Goal: Task Accomplishment & Management: Manage account settings

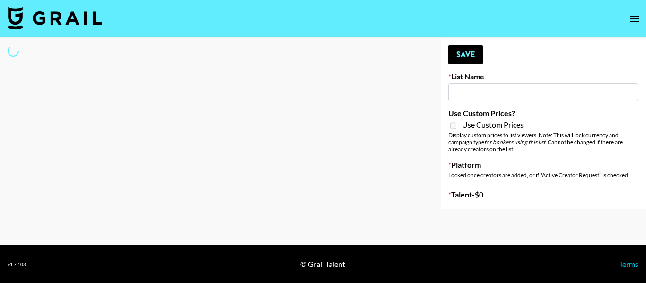
click at [472, 87] on input at bounding box center [543, 92] width 190 height 18
drag, startPoint x: 472, startPoint y: 87, endPoint x: 464, endPoint y: 101, distance: 15.7
click at [472, 87] on input at bounding box center [543, 92] width 190 height 18
click at [489, 148] on div "Display custom prices to list viewers. Note: This will lock currency and campai…" at bounding box center [543, 141] width 190 height 21
type input "Savana Chapin"
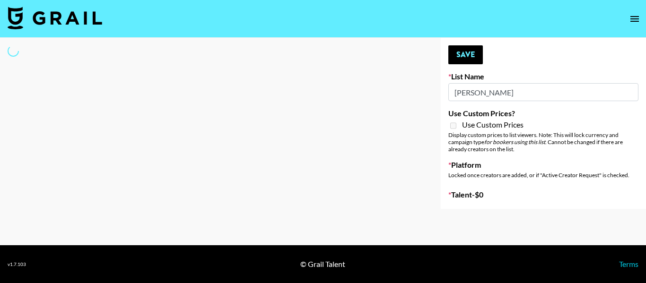
select select "Song"
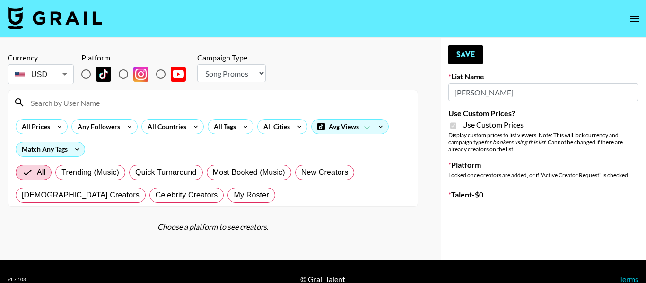
type input "[PERSON_NAME] - Women ([DATE])"
checkbox input "true"
radio input "true"
select select "Brand"
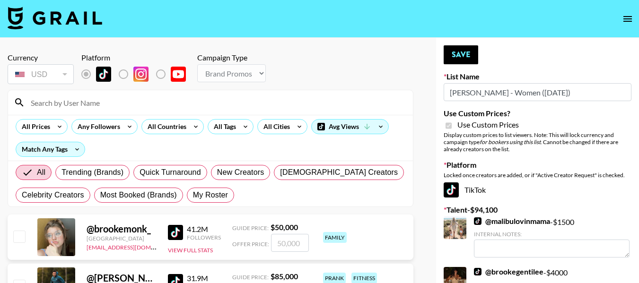
click at [471, 96] on input "[PERSON_NAME] - Women ([DATE])" at bounding box center [538, 92] width 188 height 18
click at [510, 91] on input "[PERSON_NAME] - Women ([DATE])" at bounding box center [538, 92] width 188 height 18
click at [559, 89] on input "[PERSON_NAME] - Women ([DATE])" at bounding box center [538, 92] width 188 height 18
click at [240, 104] on input at bounding box center [216, 102] width 382 height 15
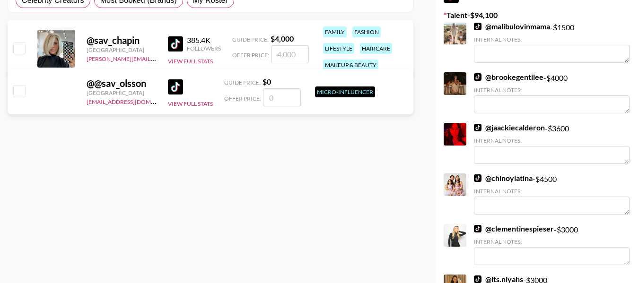
scroll to position [33, 0]
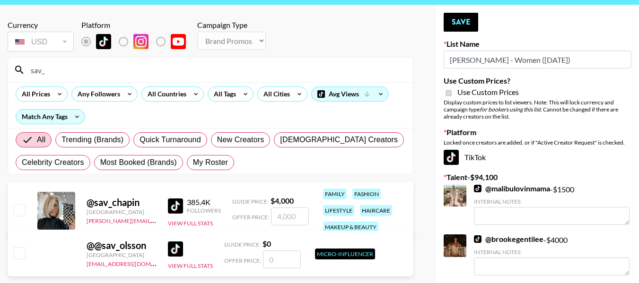
type input "sav_"
click at [279, 219] on input "number" at bounding box center [290, 217] width 38 height 18
checkbox input "true"
type input "3500"
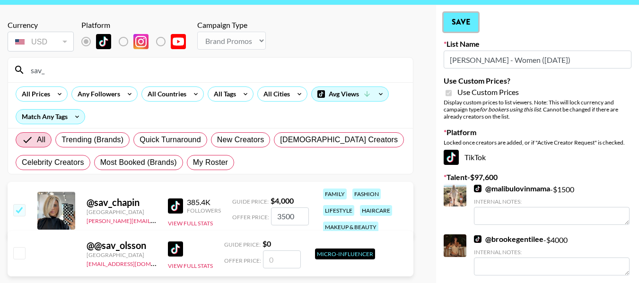
click at [462, 19] on button "Save" at bounding box center [461, 22] width 35 height 19
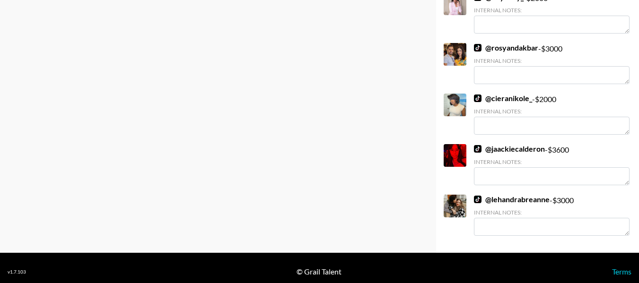
scroll to position [1830, 0]
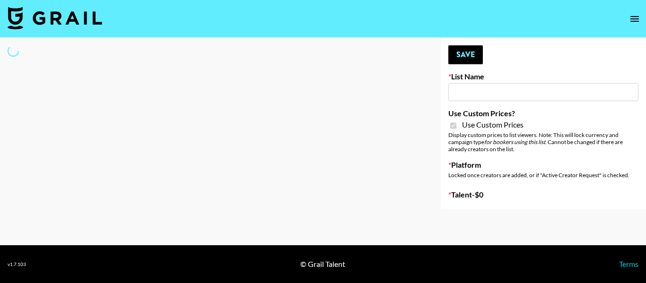
type input "[PERSON_NAME] - Women ([DATE])"
checkbox input "true"
select select "Brand"
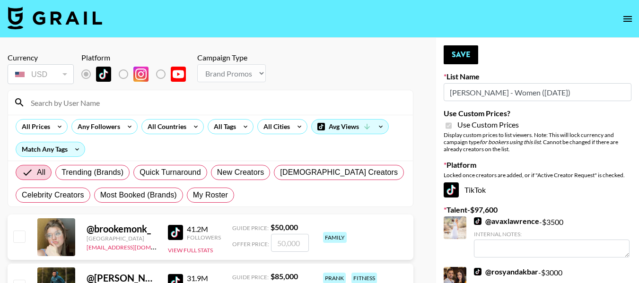
click at [205, 102] on input at bounding box center [216, 102] width 382 height 15
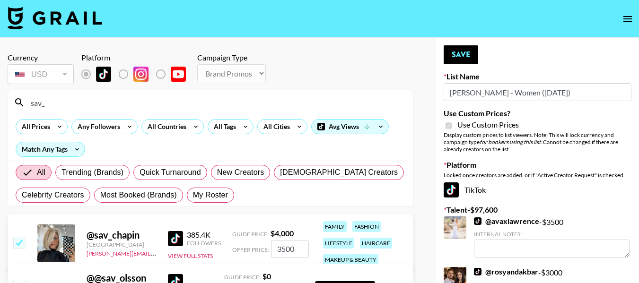
type input "sav_"
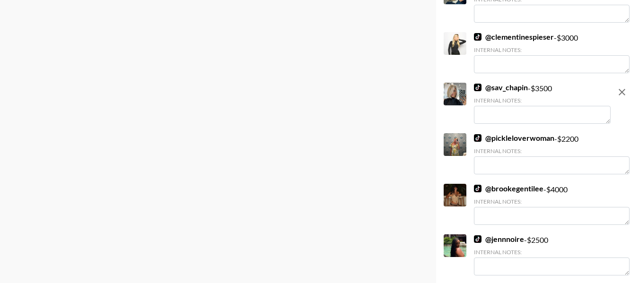
scroll to position [1345, 0]
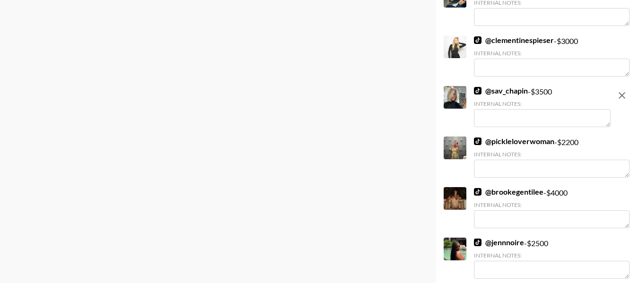
click at [623, 94] on icon "remove" at bounding box center [621, 95] width 11 height 11
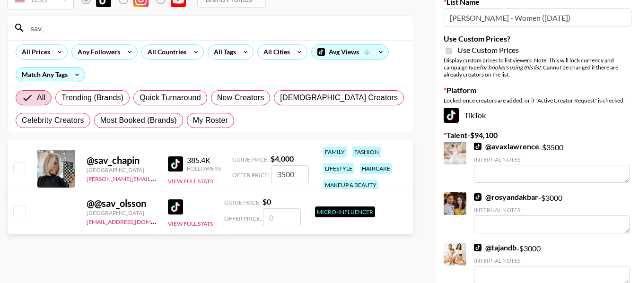
scroll to position [78, 0]
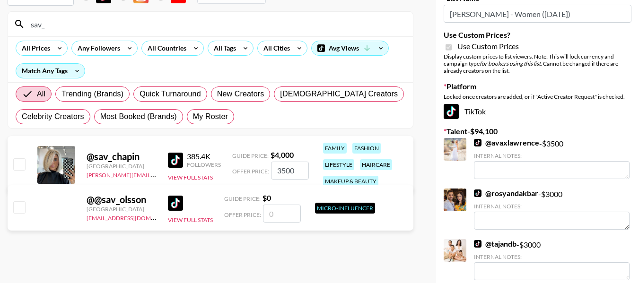
click at [296, 169] on input "3500" at bounding box center [290, 171] width 38 height 18
checkbox input "true"
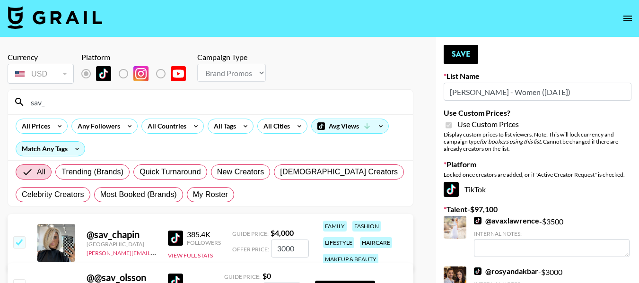
scroll to position [0, 0]
type input "3000"
click at [463, 51] on button "Save" at bounding box center [461, 54] width 35 height 19
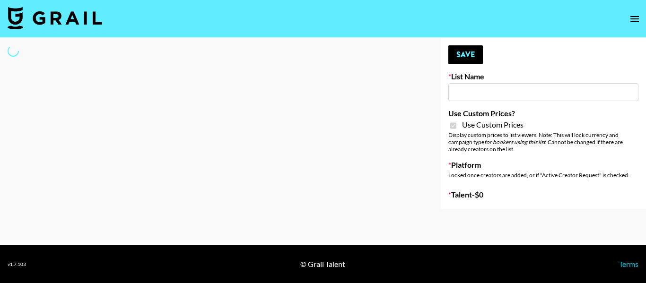
type input "[PERSON_NAME] - Women ([DATE])"
checkbox input "true"
select select "Brand"
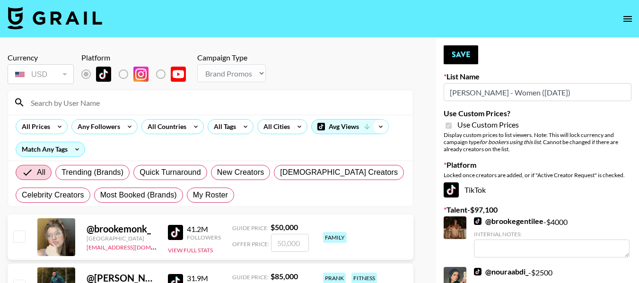
click at [379, 126] on icon at bounding box center [380, 127] width 15 height 14
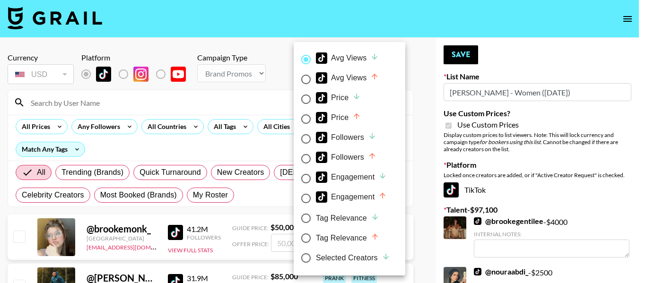
click at [337, 99] on div "Price" at bounding box center [338, 97] width 45 height 11
click at [316, 99] on input "Price" at bounding box center [306, 99] width 20 height 20
radio input "true"
radio input "false"
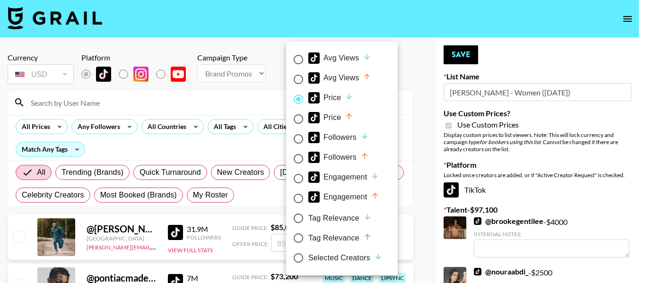
click at [415, 130] on div at bounding box center [323, 141] width 646 height 283
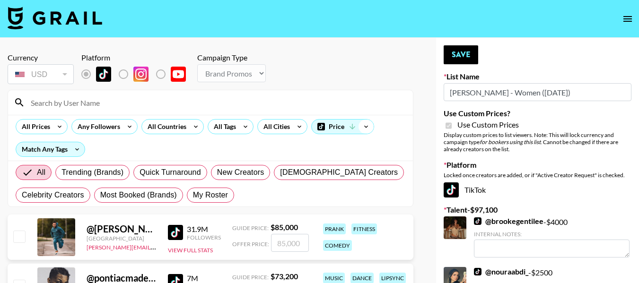
click at [360, 129] on icon at bounding box center [365, 127] width 15 height 14
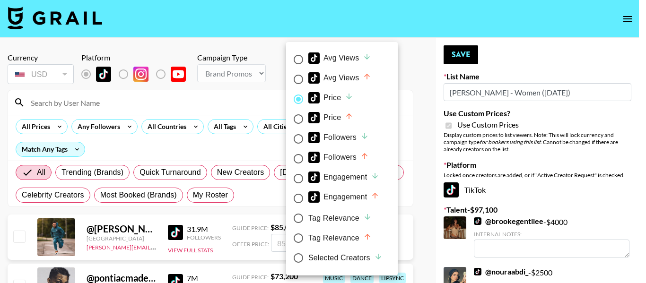
click at [334, 118] on div "Price" at bounding box center [330, 117] width 45 height 11
click at [308, 118] on input "Price" at bounding box center [298, 119] width 20 height 20
radio input "true"
radio input "false"
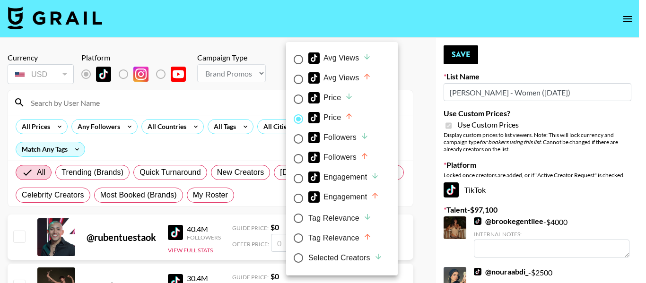
click at [641, 31] on div at bounding box center [323, 141] width 646 height 283
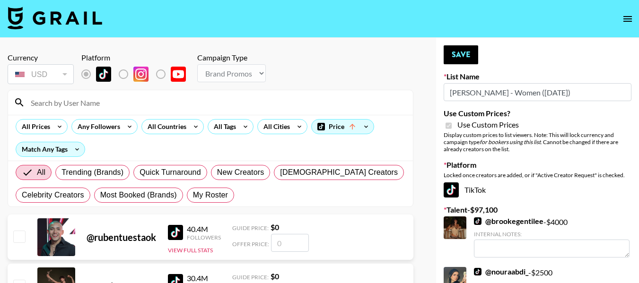
click at [54, 103] on input at bounding box center [216, 102] width 382 height 15
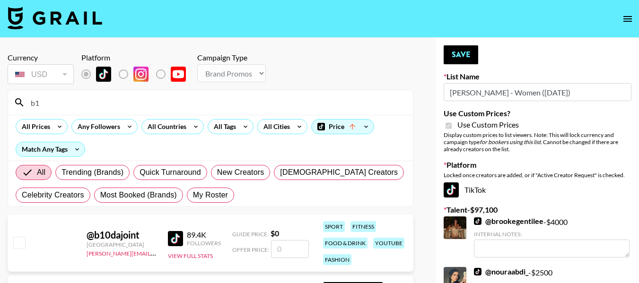
type input "b"
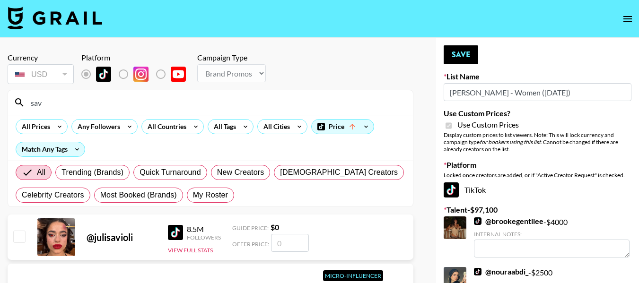
type input "sav_"
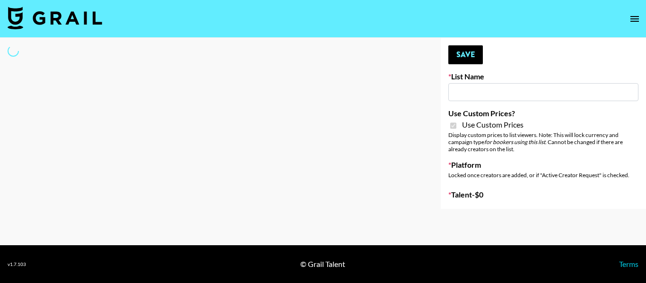
select select "Brand"
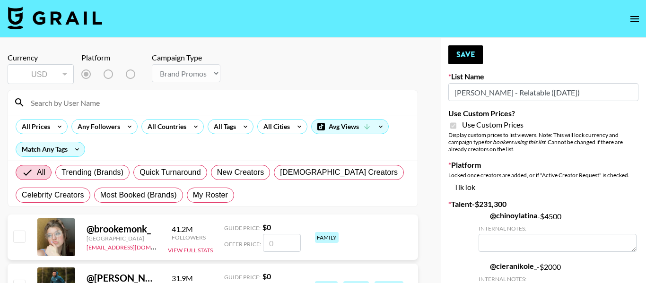
type input "Brickhouse - Relatable (20th Sept)"
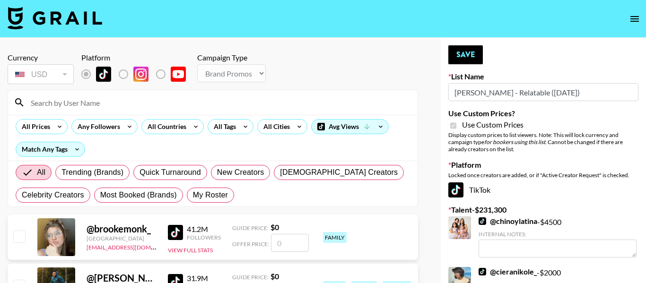
checkbox input "true"
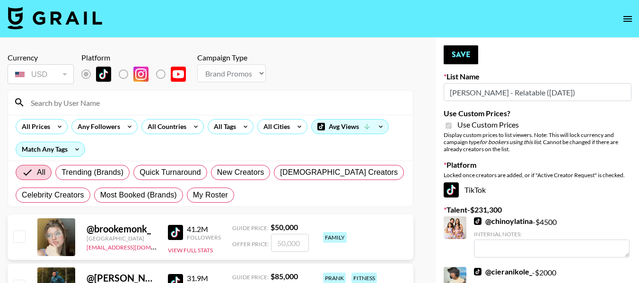
click at [232, 99] on input at bounding box center [216, 102] width 382 height 15
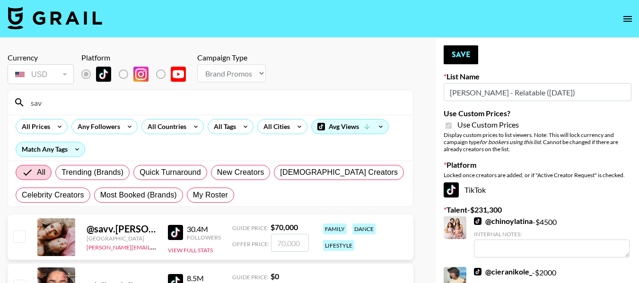
type input "sav_"
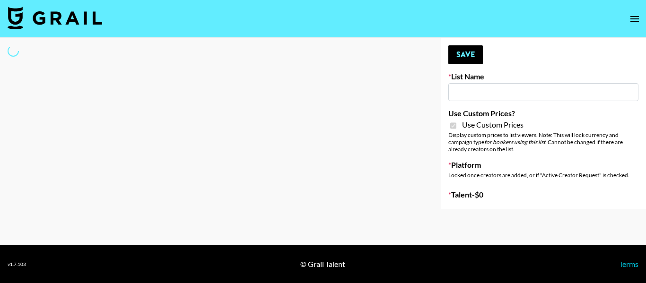
type input "[PERSON_NAME] - Women ([DATE])"
checkbox input "true"
select select "Brand"
